Goal: Check status: Check status

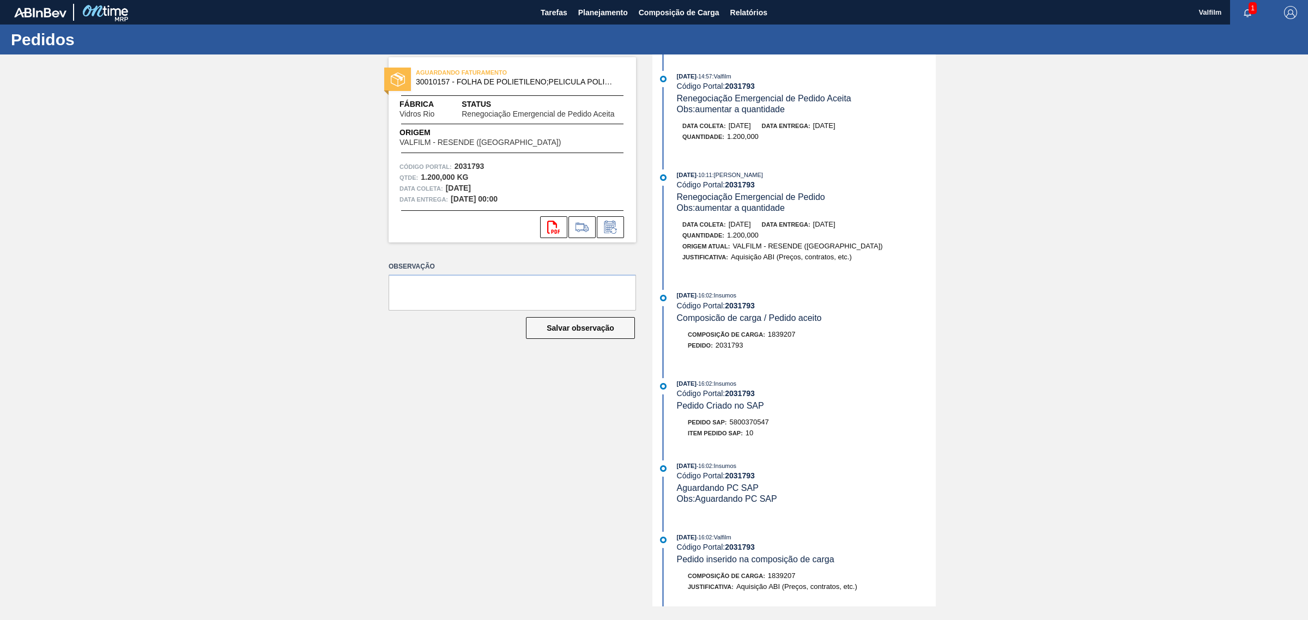
click at [757, 426] on span "5800370547" at bounding box center [749, 422] width 39 height 8
copy span "5800370547"
click at [737, 426] on span "5800370547" at bounding box center [749, 422] width 39 height 8
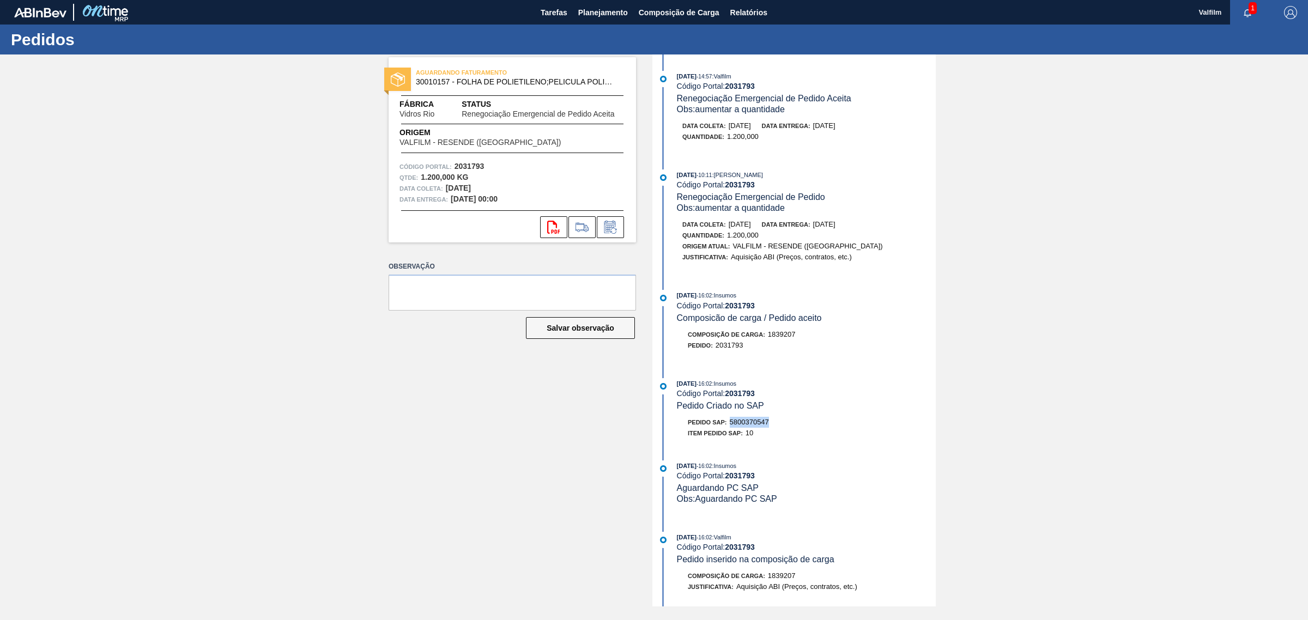
copy span "5800370547"
drag, startPoint x: 415, startPoint y: 83, endPoint x: 448, endPoint y: 84, distance: 32.7
click at [448, 84] on span "30010157 - FOLHA DE POLIETILENO;PELICULA POLIETILEN" at bounding box center [515, 82] width 198 height 8
copy span "30010157"
click at [733, 88] on strong "2031793" at bounding box center [740, 86] width 30 height 9
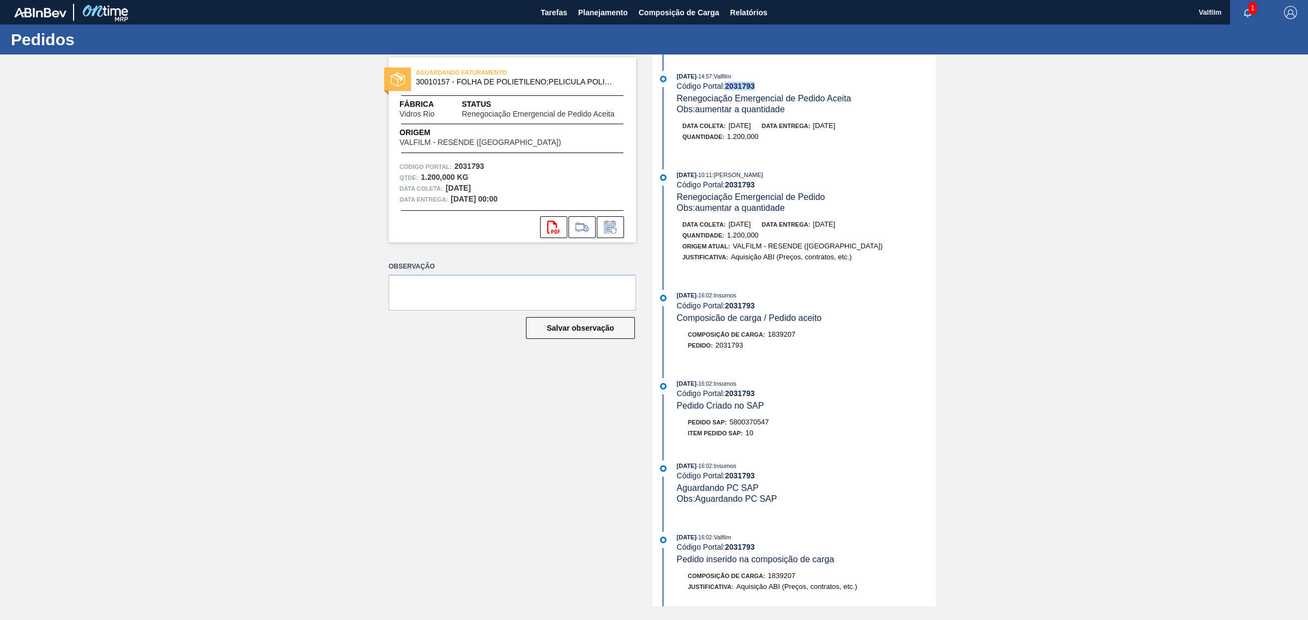
click at [733, 88] on strong "2031793" at bounding box center [740, 86] width 30 height 9
copy strong "2031793"
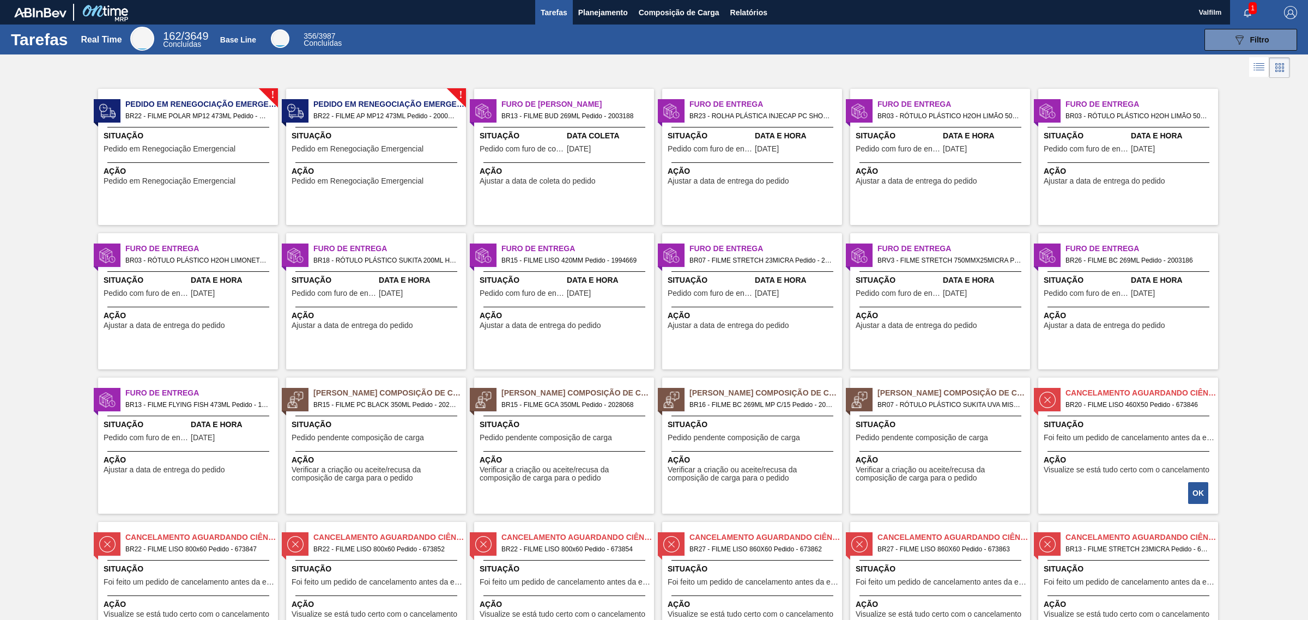
click at [399, 136] on span "Situação" at bounding box center [378, 135] width 172 height 11
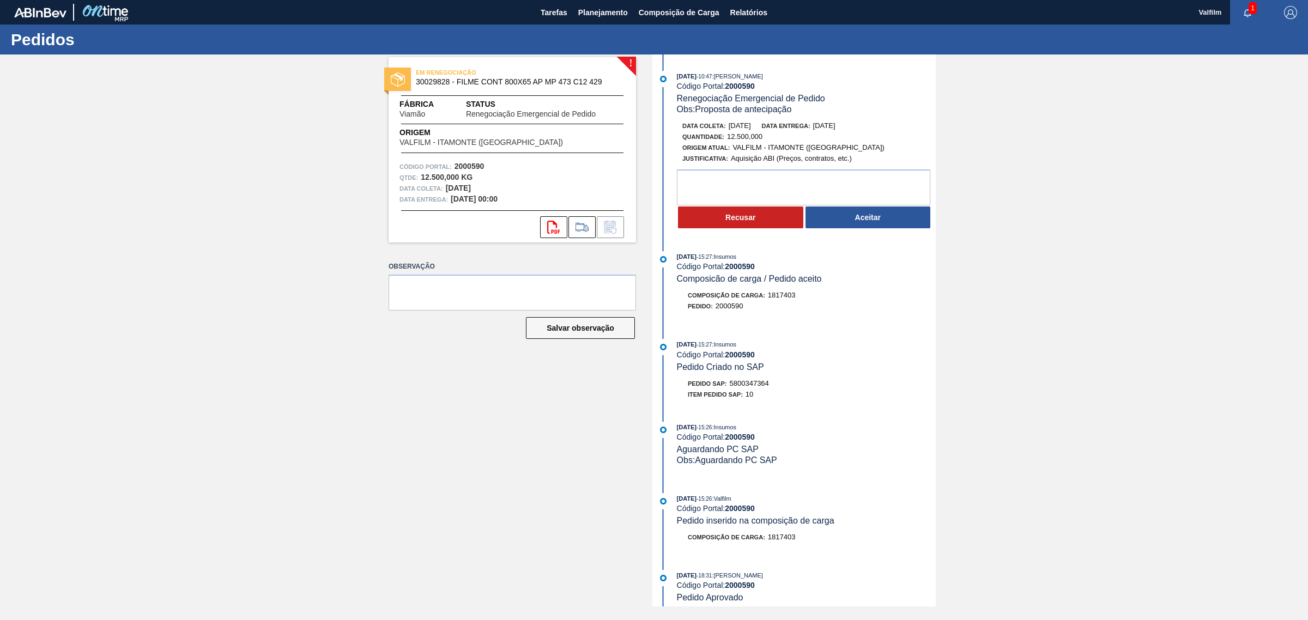
click at [848, 97] on div "16/09/2025 - 10:47 : YASMIM FERREIRA DA SILVA Código Portal: 2000590 Renegociaç…" at bounding box center [806, 93] width 259 height 44
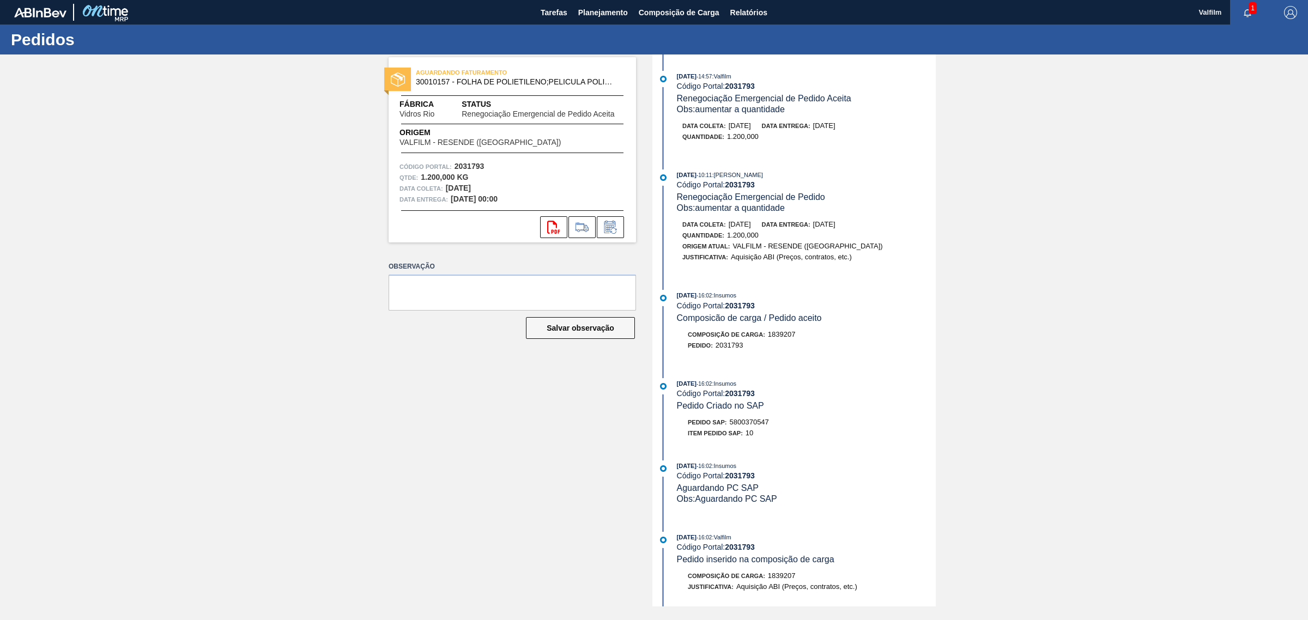
click at [753, 426] on span "5800370547" at bounding box center [749, 422] width 39 height 8
click at [754, 426] on span "5800370547" at bounding box center [749, 422] width 39 height 8
copy span "5800370547"
click at [761, 426] on span "5800370547" at bounding box center [749, 422] width 39 height 8
